Goal: Task Accomplishment & Management: Manage account settings

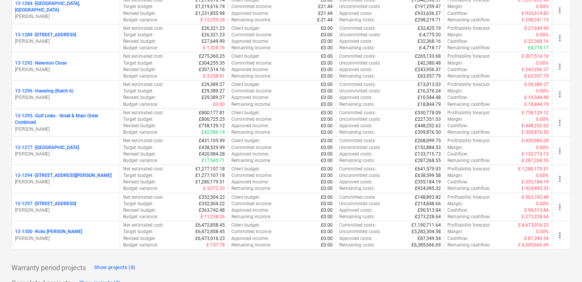
scroll to position [963, 0]
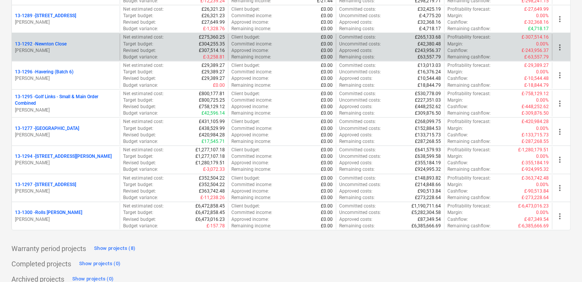
click at [74, 57] on div "13-1292 - Newnton Close [PERSON_NAME]" at bounding box center [66, 47] width 108 height 26
click at [61, 44] on p "13-1292 - [GEOGRAPHIC_DATA]" at bounding box center [41, 44] width 52 height 6
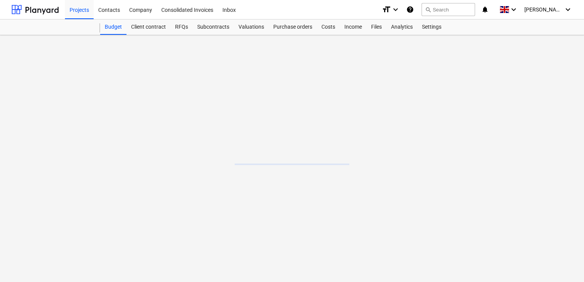
click at [61, 44] on main at bounding box center [292, 158] width 584 height 247
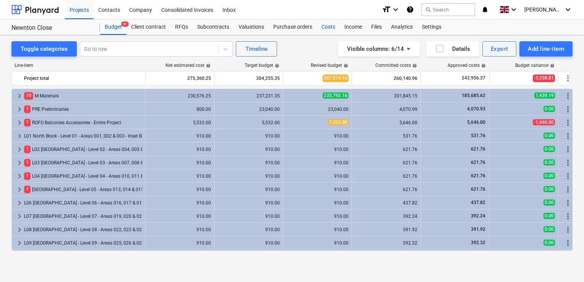
click at [323, 29] on div "Costs" at bounding box center [328, 26] width 23 height 15
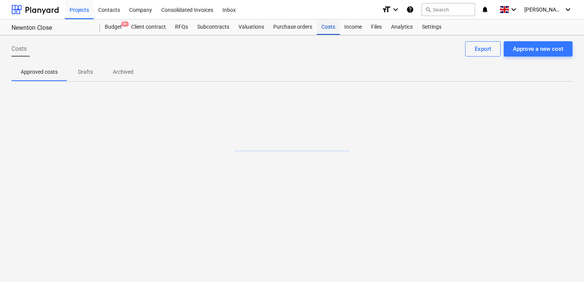
click at [323, 29] on div "Costs" at bounding box center [328, 26] width 23 height 15
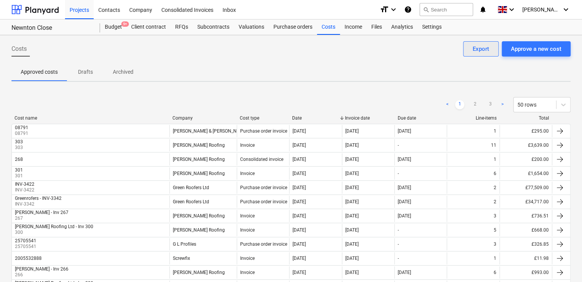
click at [482, 49] on div "Export" at bounding box center [480, 49] width 16 height 10
click at [476, 50] on div "Export" at bounding box center [480, 49] width 16 height 10
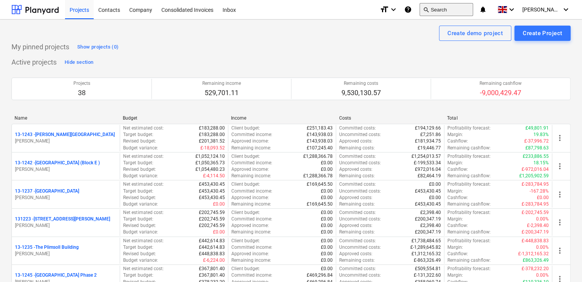
click at [458, 7] on button "search Search" at bounding box center [446, 9] width 54 height 13
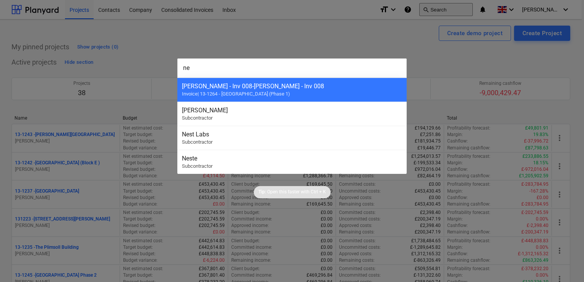
type input "n"
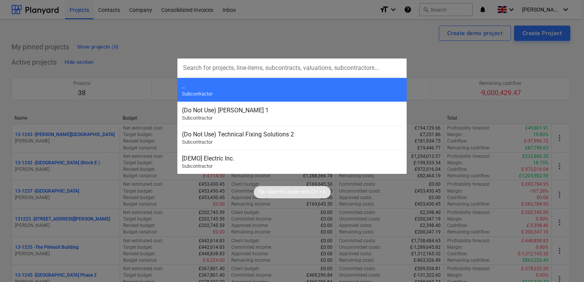
click at [279, 35] on div at bounding box center [292, 141] width 584 height 282
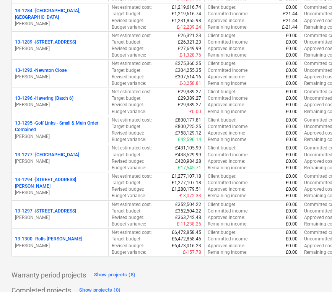
scroll to position [934, 0]
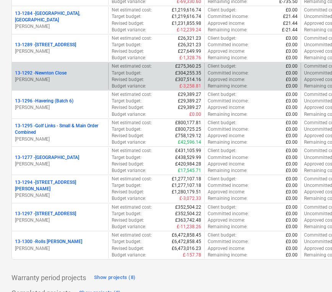
click at [56, 76] on p "[PERSON_NAME]" at bounding box center [60, 79] width 90 height 6
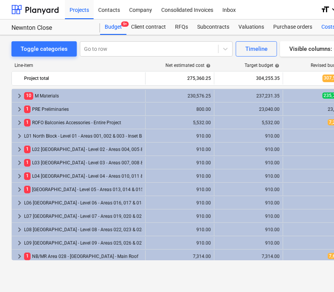
click at [329, 23] on div "Costs" at bounding box center [328, 26] width 23 height 15
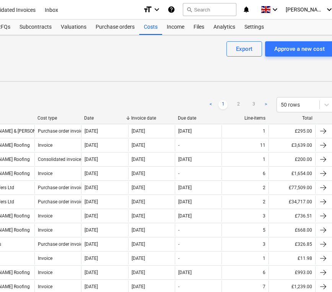
scroll to position [0, 191]
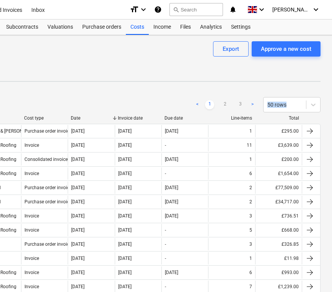
drag, startPoint x: 331, startPoint y: 74, endPoint x: 332, endPoint y: 88, distance: 14.5
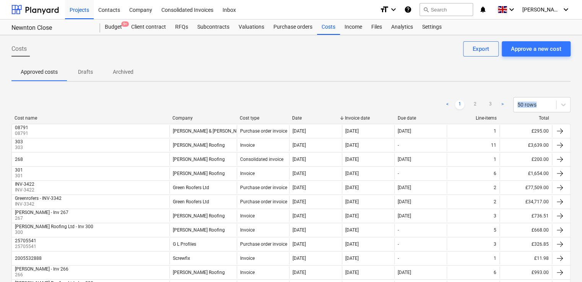
scroll to position [588, 0]
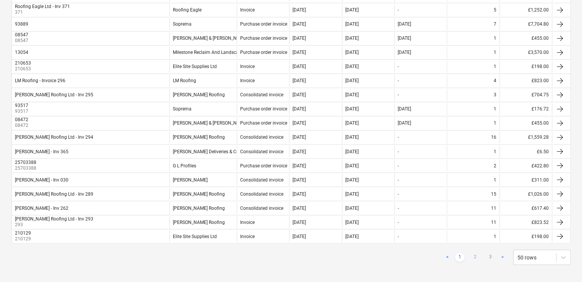
click at [474, 253] on link "2" at bounding box center [474, 257] width 9 height 9
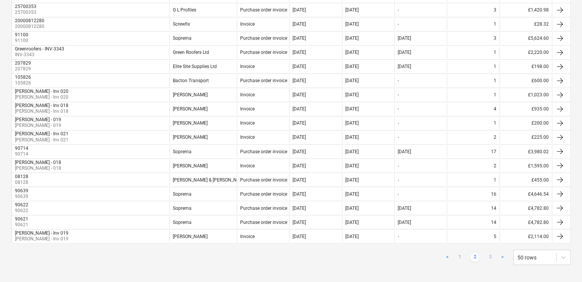
click at [487, 253] on link "3" at bounding box center [489, 257] width 9 height 9
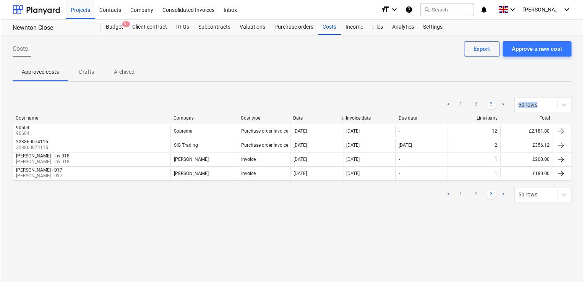
scroll to position [0, 0]
